Goal: Information Seeking & Learning: Learn about a topic

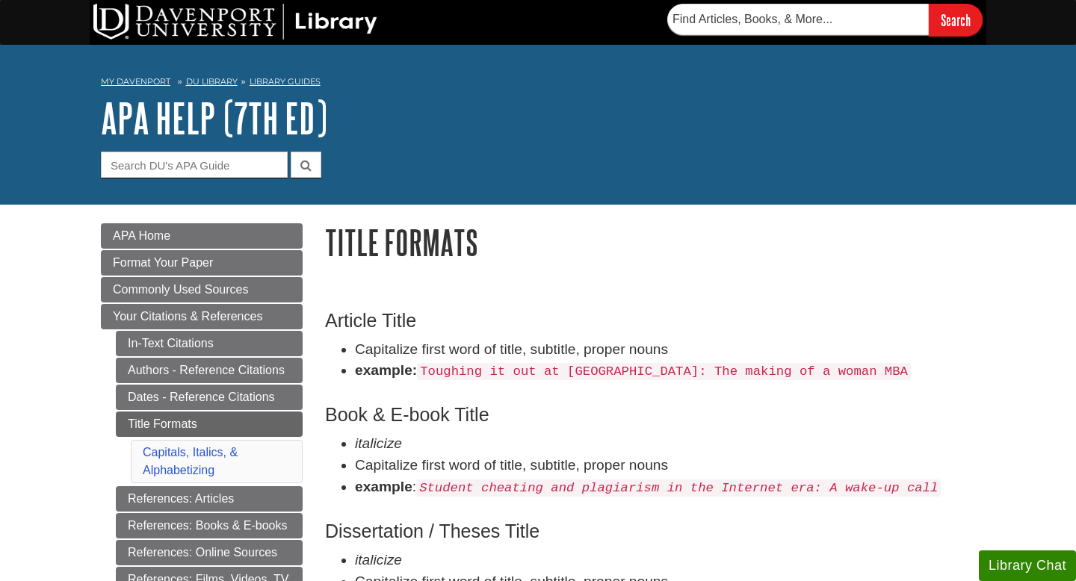
scroll to position [90, 0]
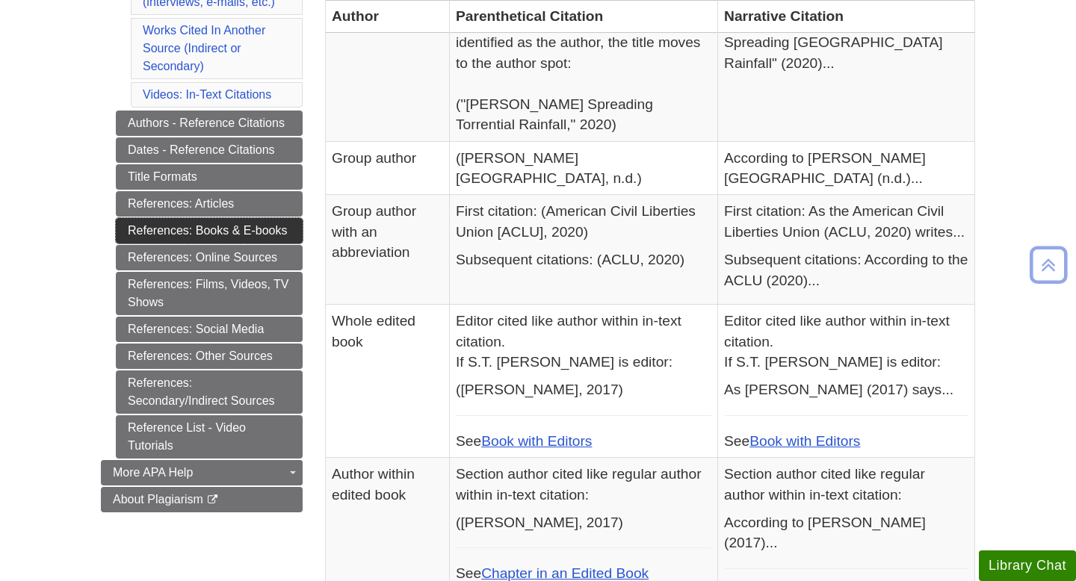
scroll to position [539, 0]
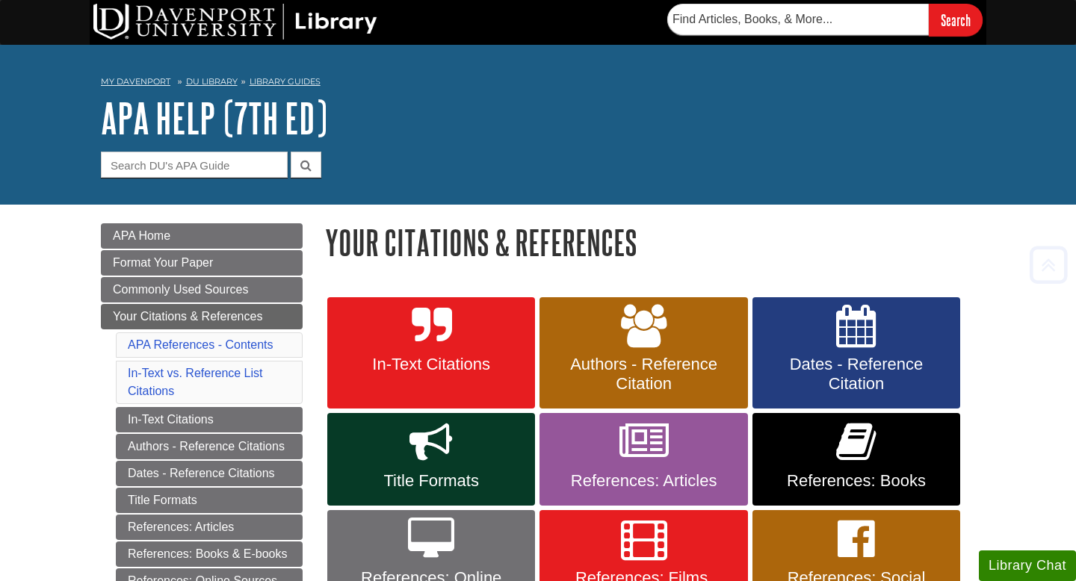
scroll to position [219, 0]
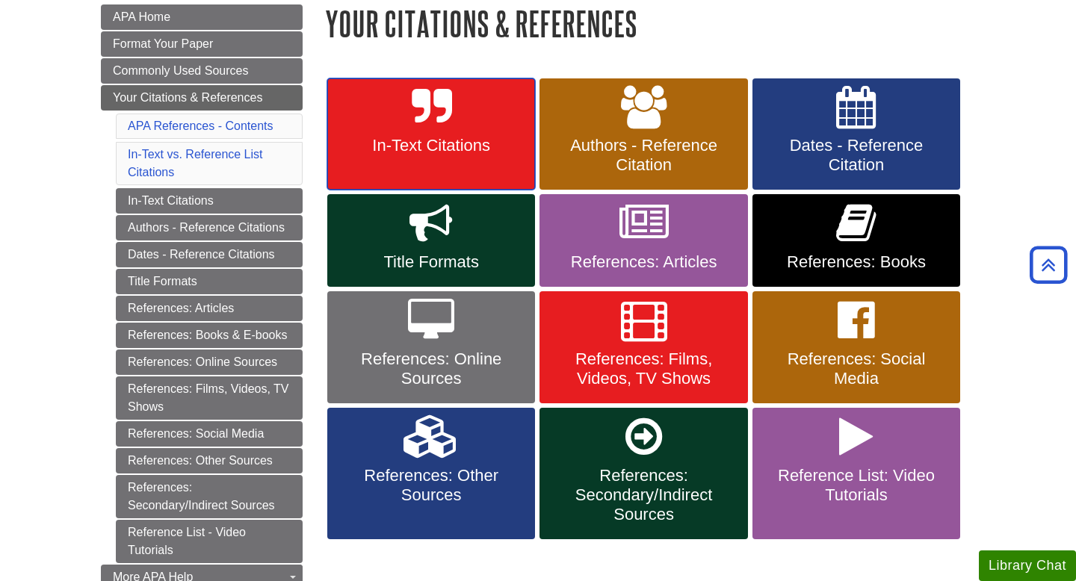
click at [427, 143] on span "In-Text Citations" at bounding box center [430, 145] width 185 height 19
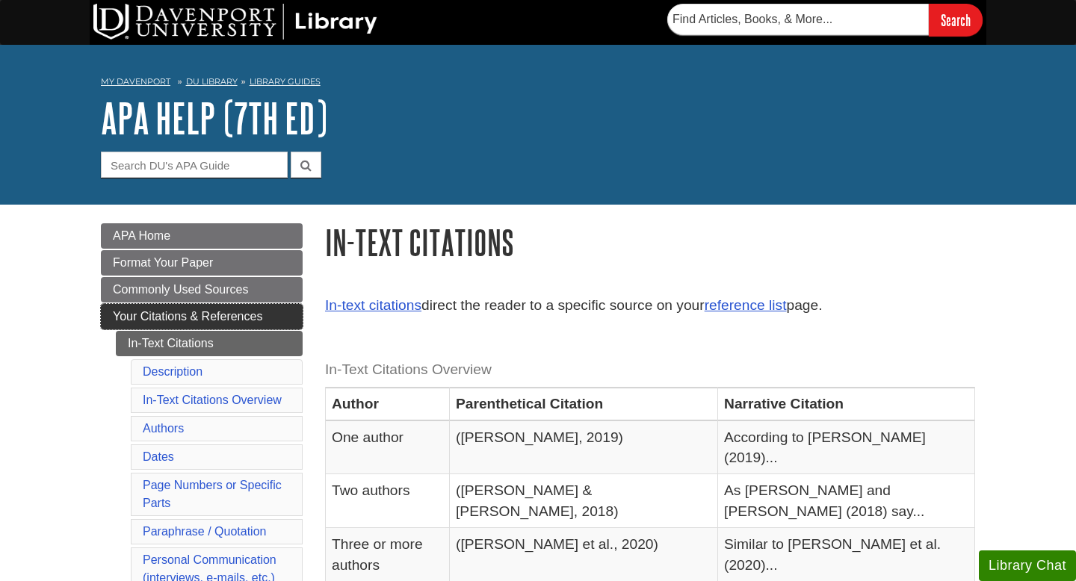
click at [155, 318] on span "Your Citations & References" at bounding box center [187, 316] width 149 height 13
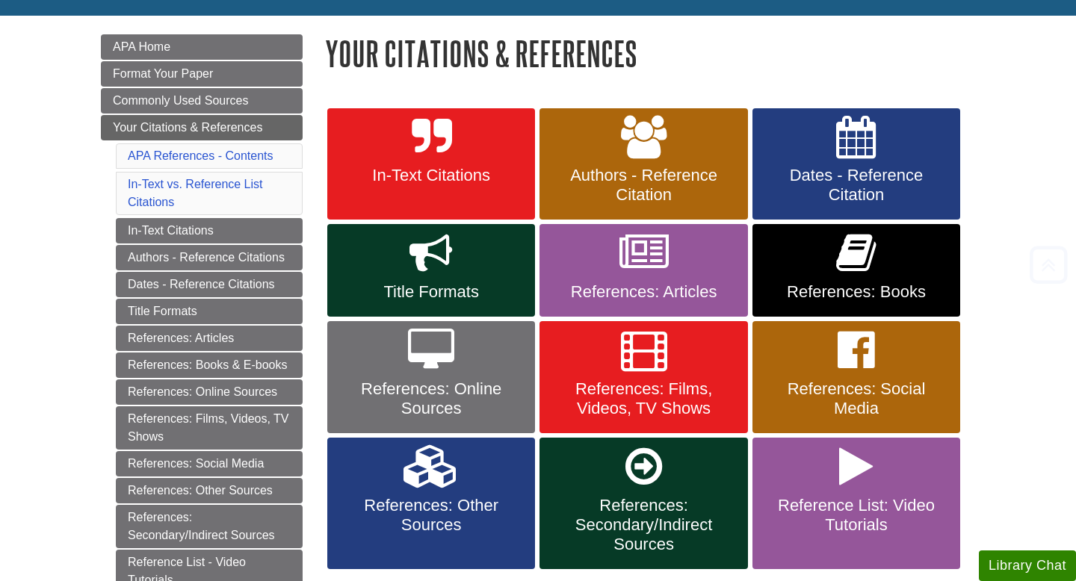
scroll to position [199, 0]
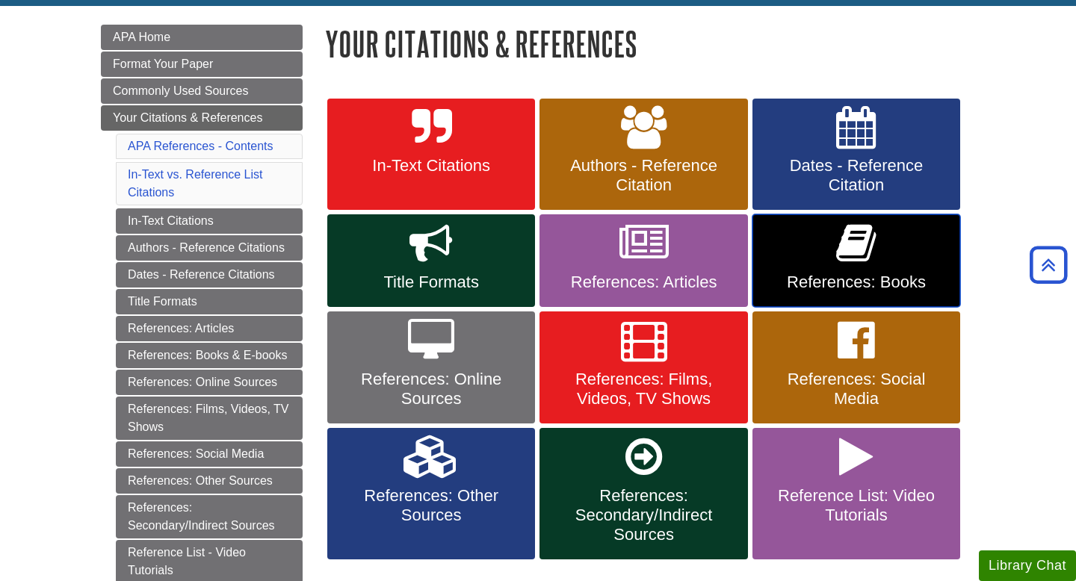
click at [837, 253] on icon at bounding box center [856, 243] width 40 height 43
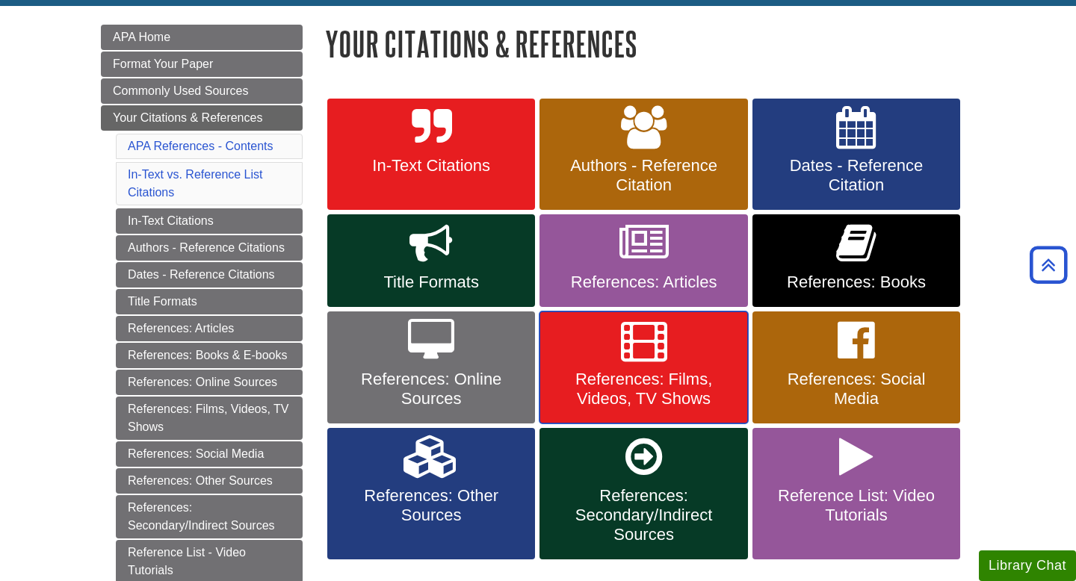
click at [626, 394] on span "References: Films, Videos, TV Shows" at bounding box center [643, 389] width 185 height 39
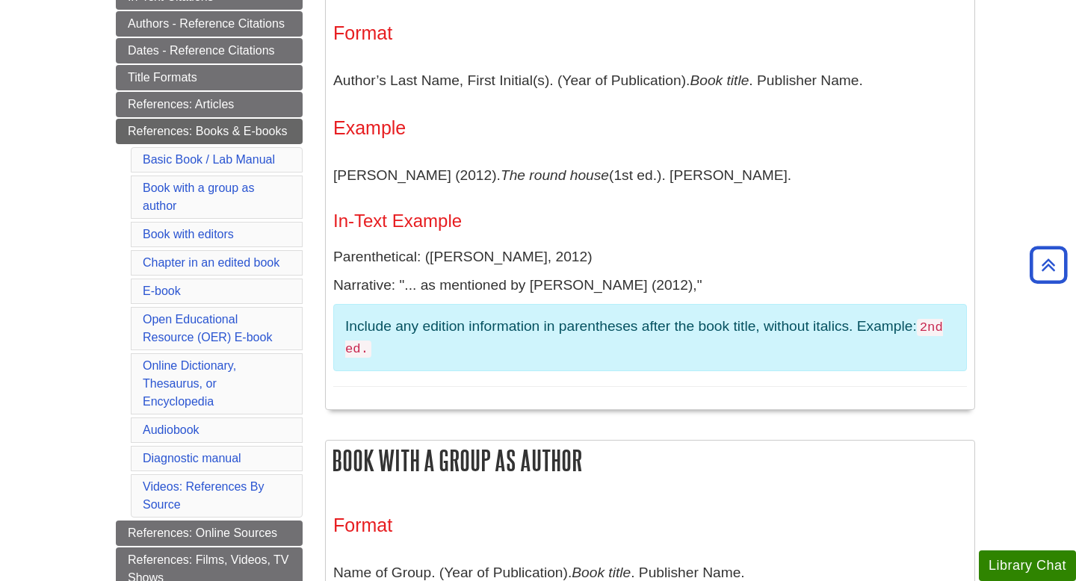
scroll to position [341, 0]
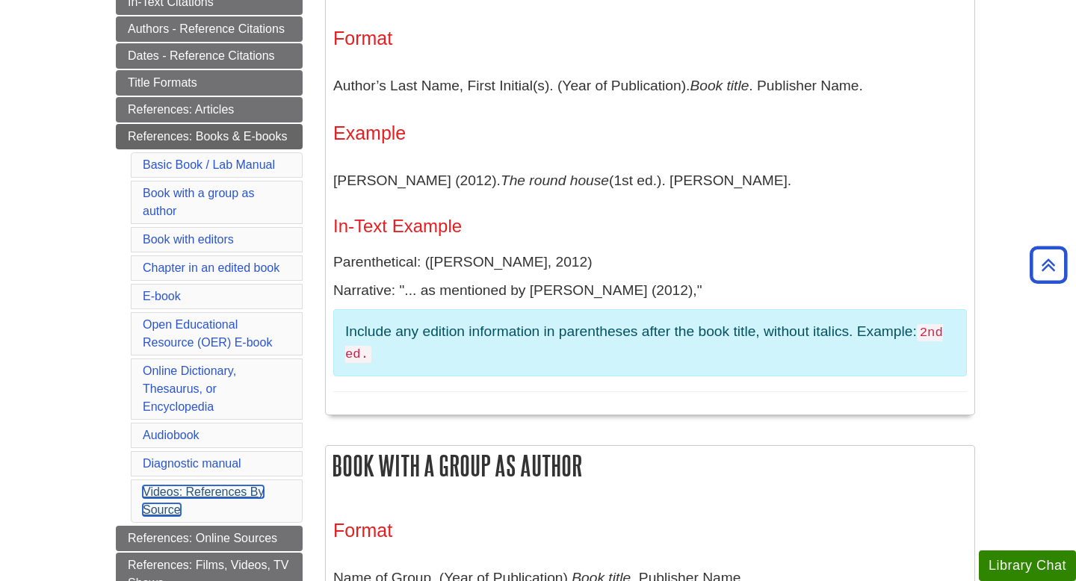
click at [164, 494] on link "Videos: References By Source" at bounding box center [203, 501] width 121 height 31
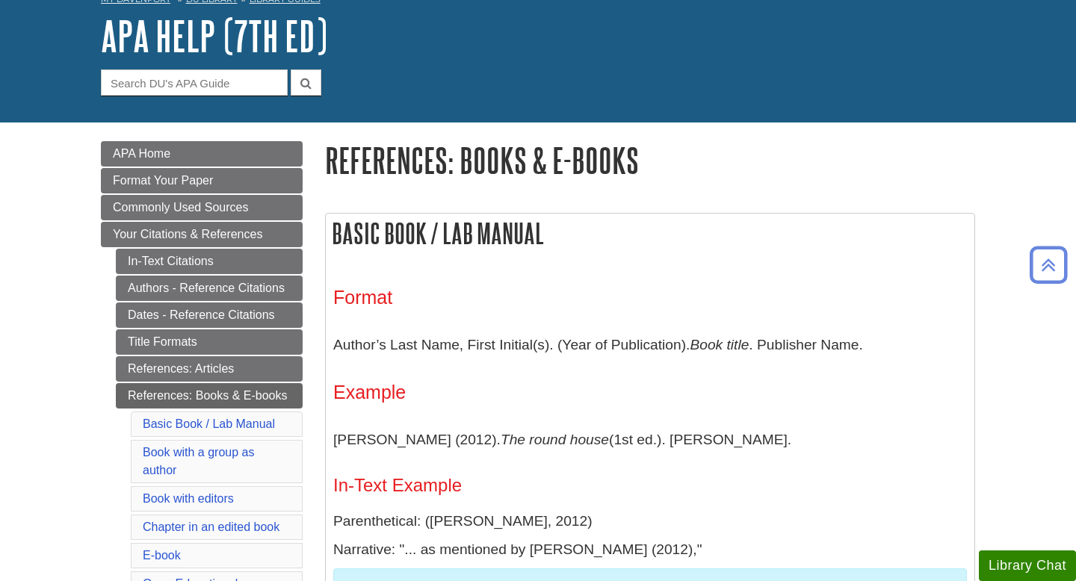
scroll to position [78, 0]
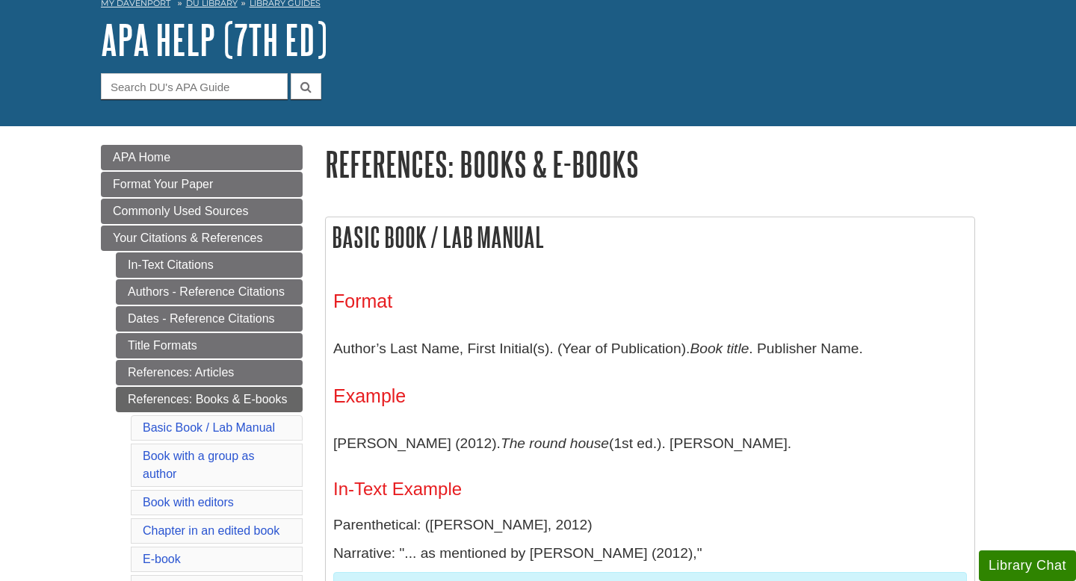
scroll to position [341, 0]
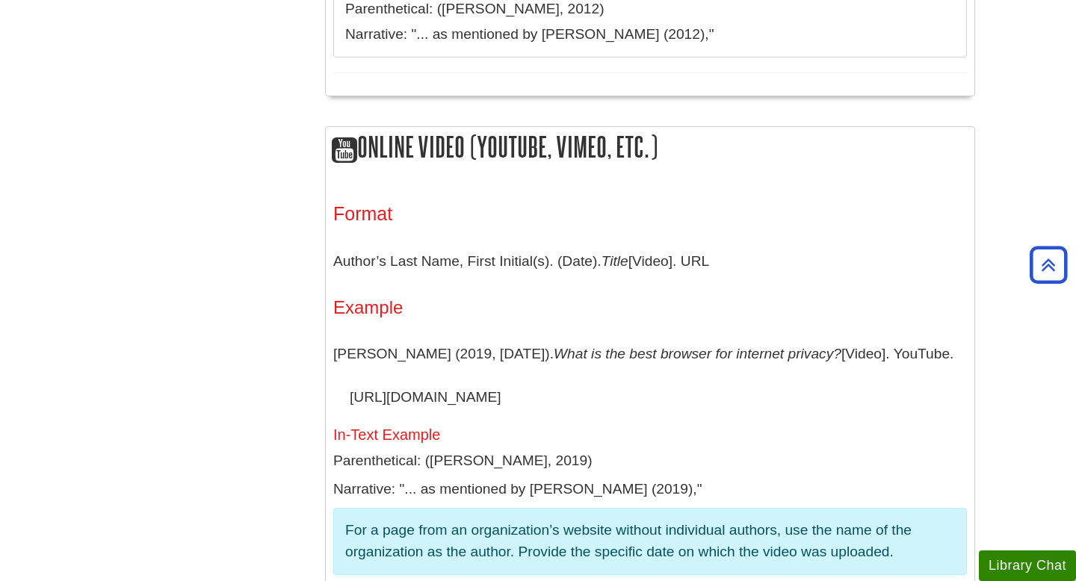
scroll to position [1146, 0]
